Goal: Information Seeking & Learning: Understand process/instructions

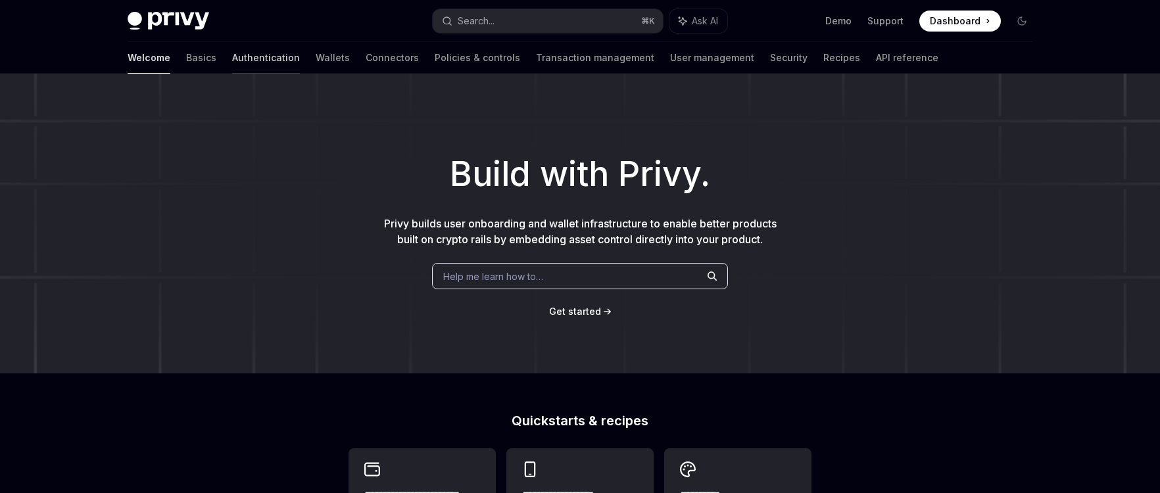
click at [232, 64] on link "Authentication" at bounding box center [266, 58] width 68 height 32
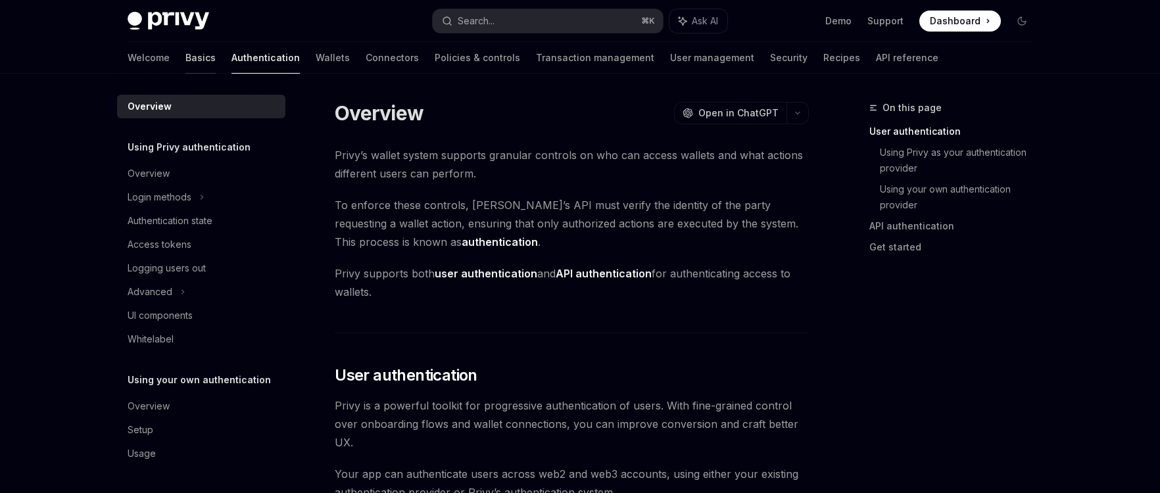
drag, startPoint x: 181, startPoint y: 64, endPoint x: 145, endPoint y: 64, distance: 36.2
click at [185, 64] on link "Basics" at bounding box center [200, 58] width 30 height 32
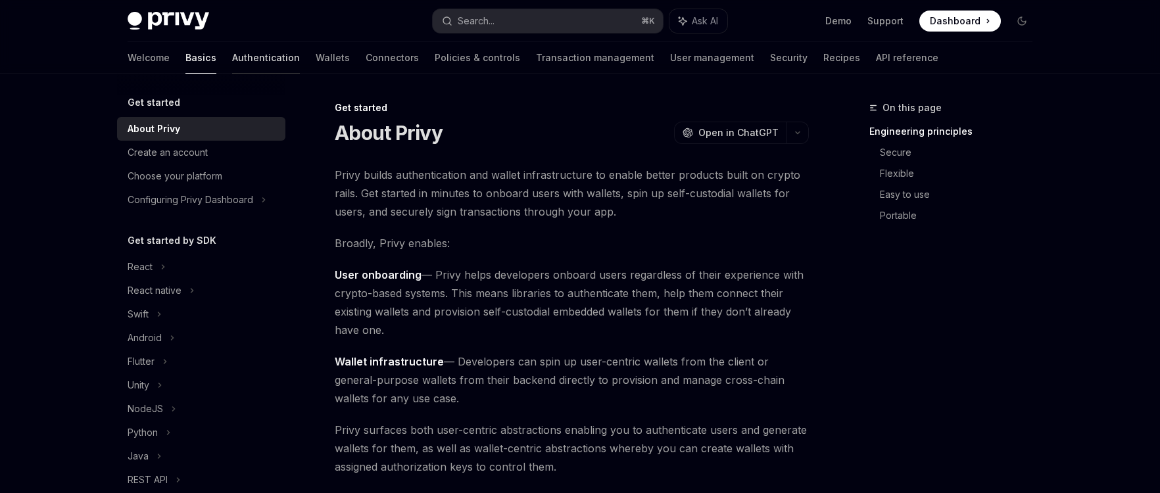
click at [232, 63] on link "Authentication" at bounding box center [266, 58] width 68 height 32
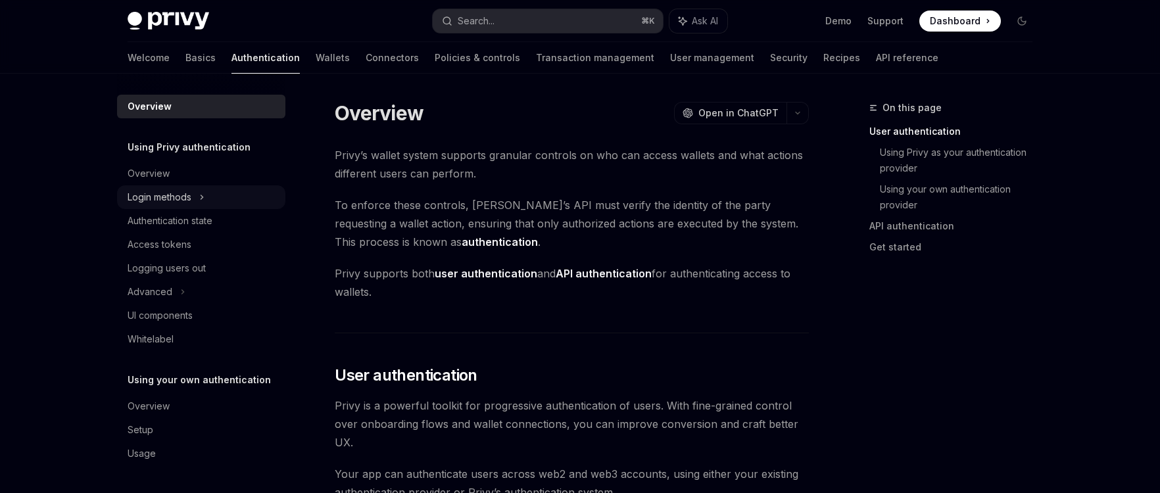
click at [185, 198] on div "Login methods" at bounding box center [160, 197] width 64 height 16
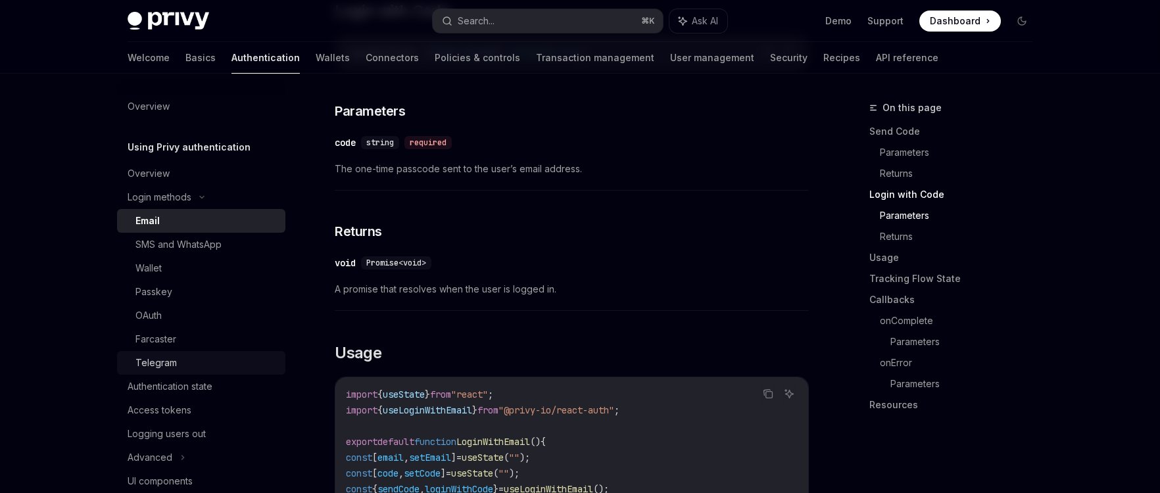
scroll to position [164, 0]
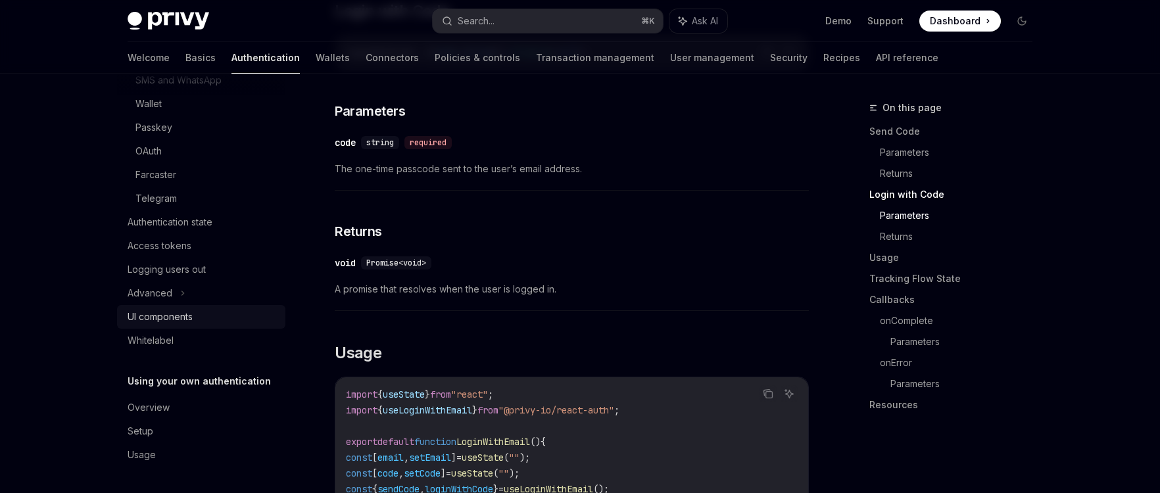
click at [187, 310] on div "UI components" at bounding box center [160, 317] width 65 height 16
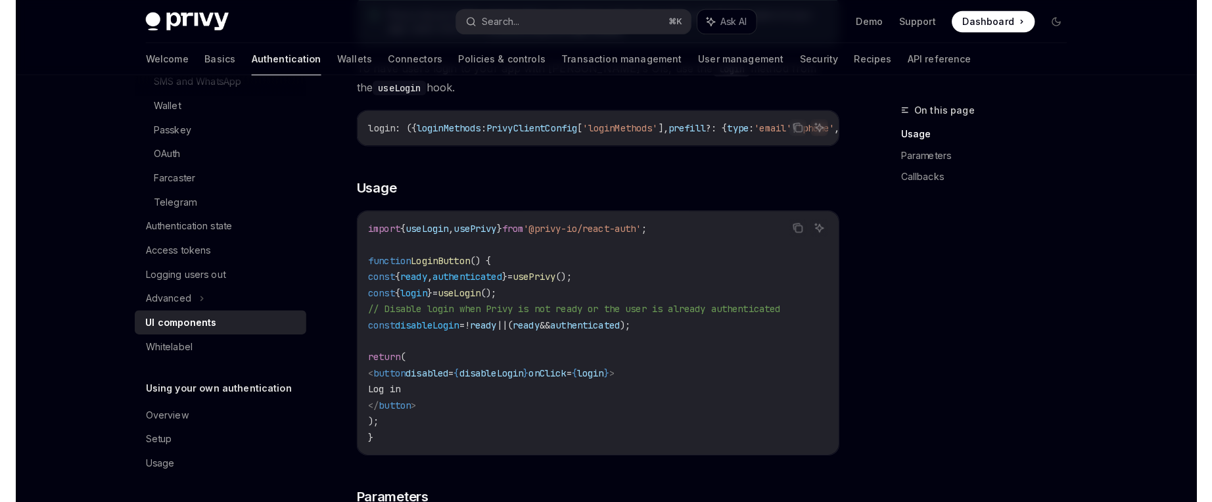
scroll to position [849, 0]
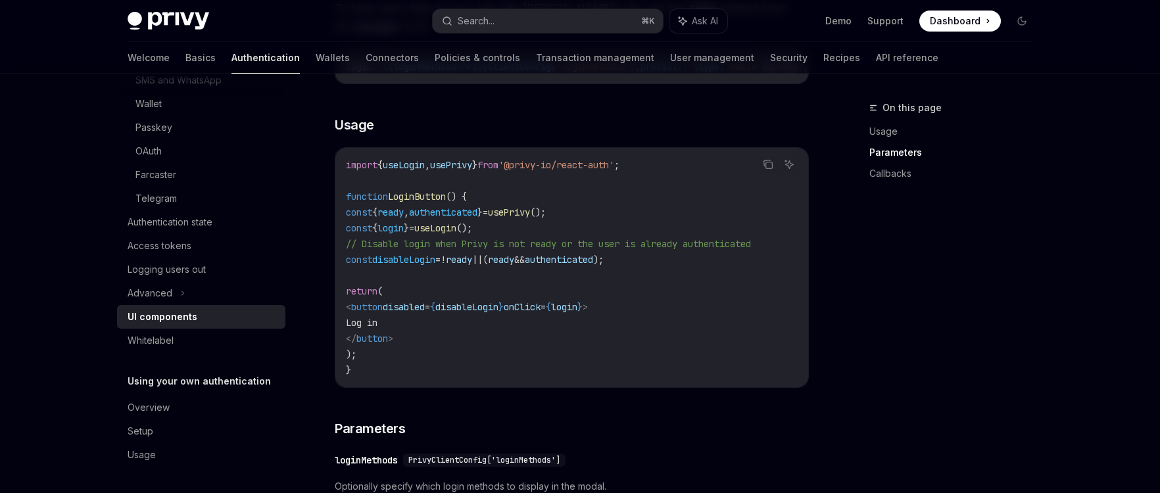
click at [464, 164] on span "usePrivy" at bounding box center [451, 165] width 42 height 12
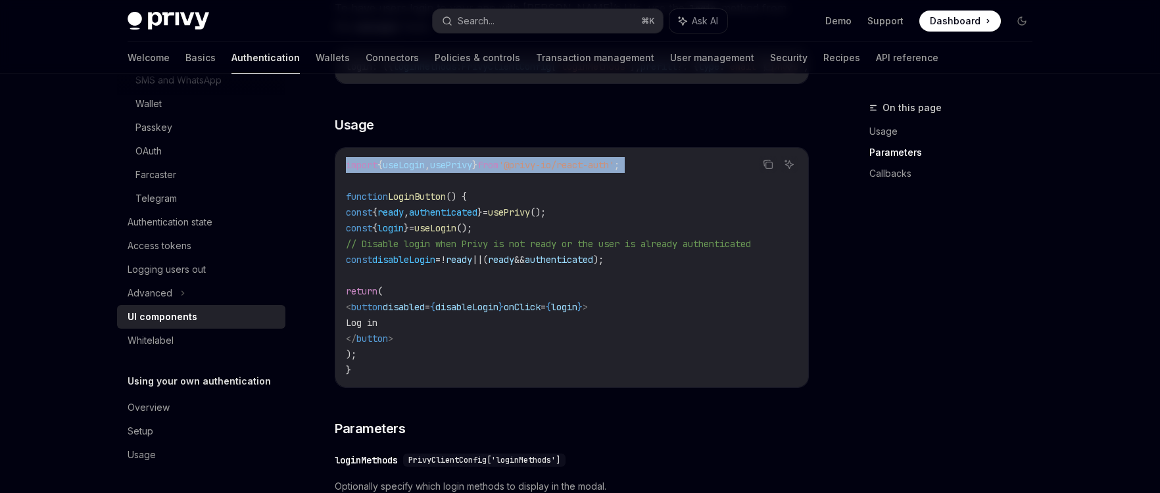
click at [464, 164] on span "usePrivy" at bounding box center [451, 165] width 42 height 12
copy code "import { useLogin , usePrivy } from '@privy-io/react-auth' ;"
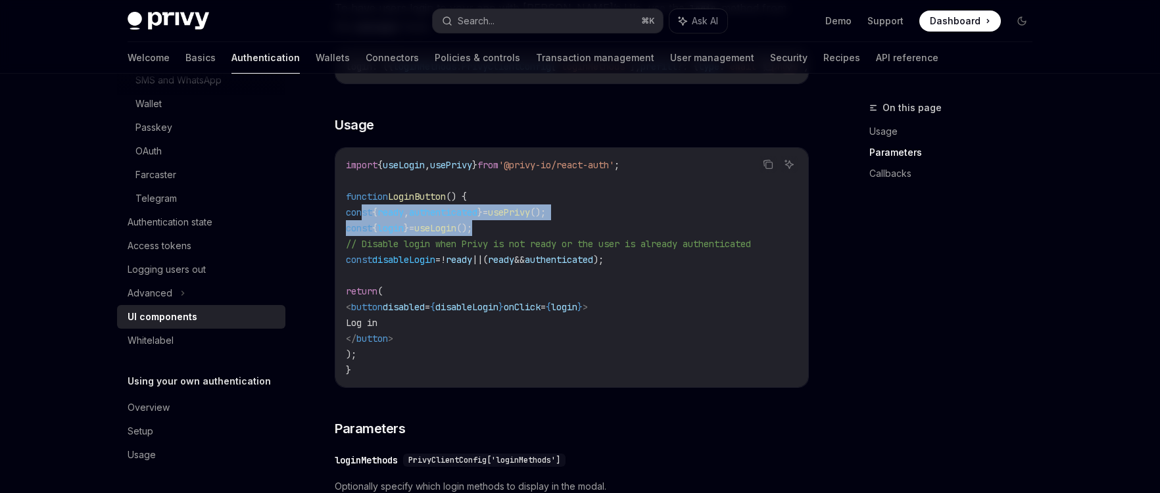
drag, startPoint x: 364, startPoint y: 218, endPoint x: 602, endPoint y: 227, distance: 238.2
click at [602, 227] on code "import { useLogin , usePrivy } from '@privy-io/react-auth' ; function LoginButt…" at bounding box center [572, 267] width 452 height 221
copy code "const { ready , authenticated } = usePrivy (); const { login } = useLogin ();"
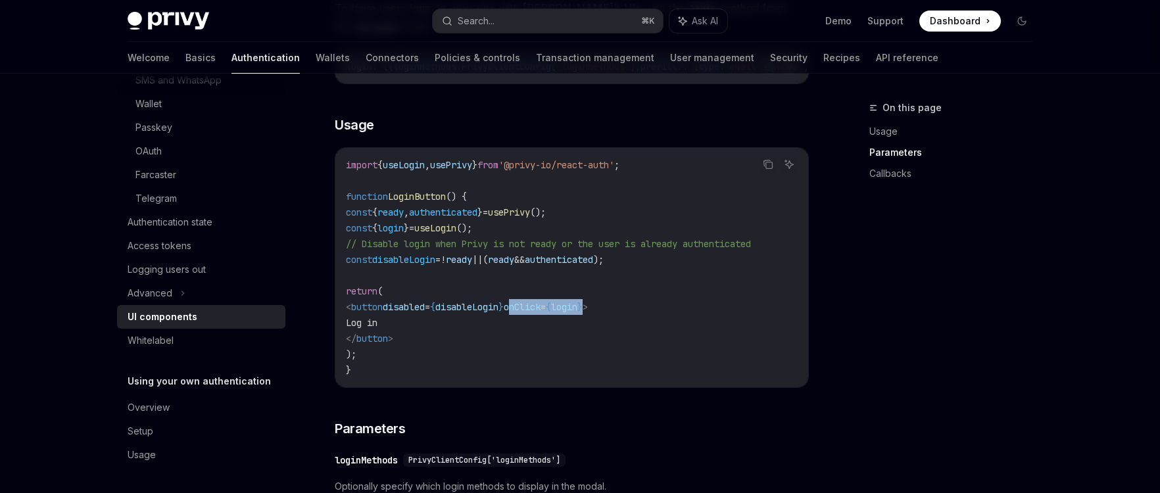
drag, startPoint x: 565, startPoint y: 312, endPoint x: 648, endPoint y: 312, distance: 82.8
click at [588, 312] on span "< button disabled = { disableLogin } onClick = { login } >" at bounding box center [467, 307] width 242 height 12
copy span "onClick = { login }"
type textarea "*"
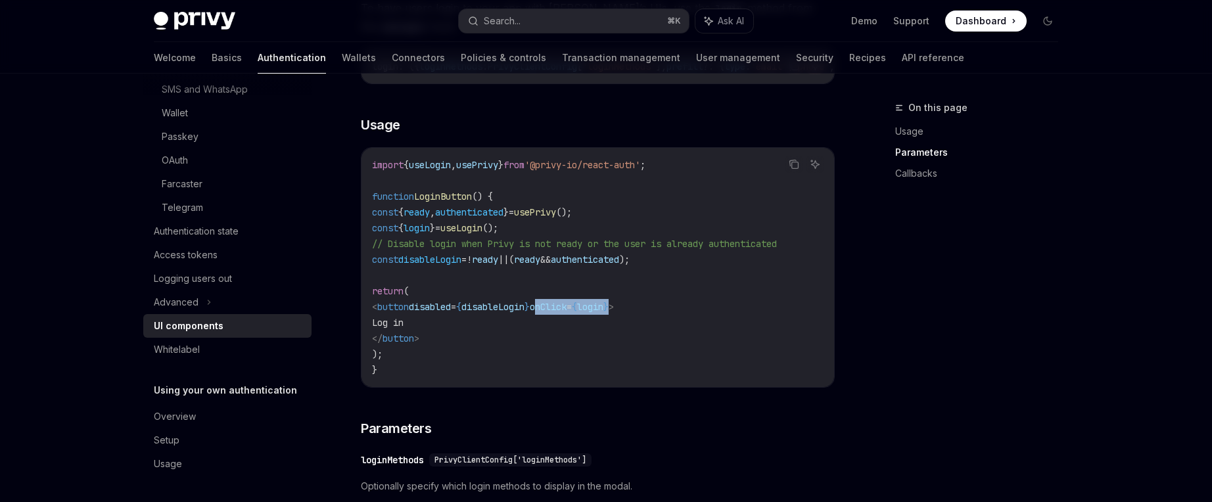
scroll to position [155, 0]
